Goal: Task Accomplishment & Management: Use online tool/utility

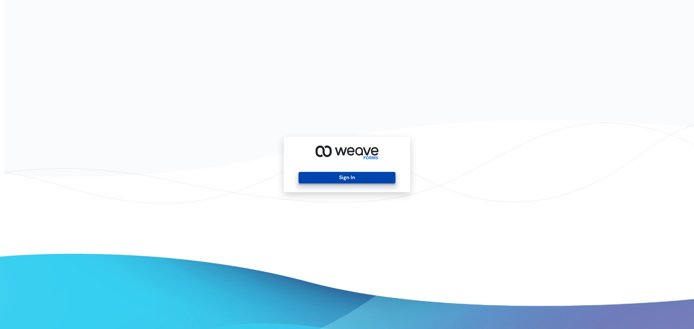
click at [313, 175] on button "Sign In" at bounding box center [347, 178] width 97 height 12
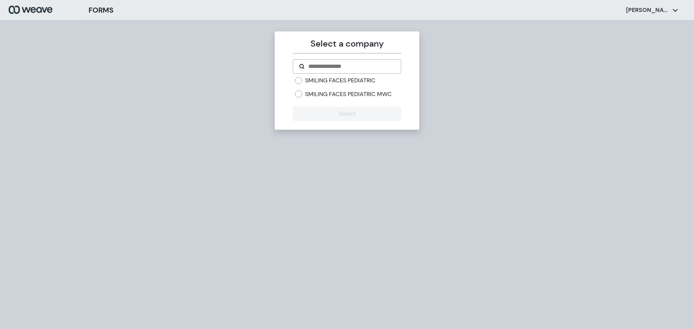
click at [341, 91] on label "SMILING FACES PEDIATRIC MWC" at bounding box center [348, 94] width 87 height 8
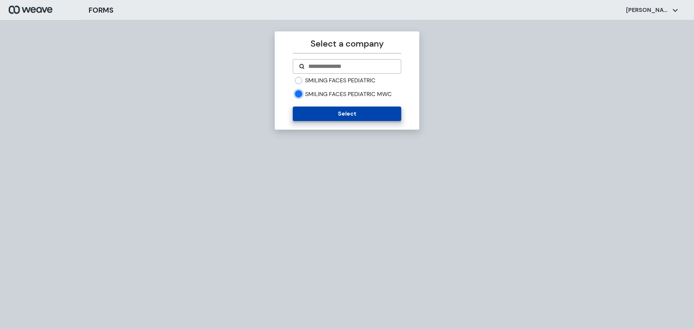
click at [339, 110] on button "Select" at bounding box center [347, 114] width 108 height 14
